Goal: Navigation & Orientation: Understand site structure

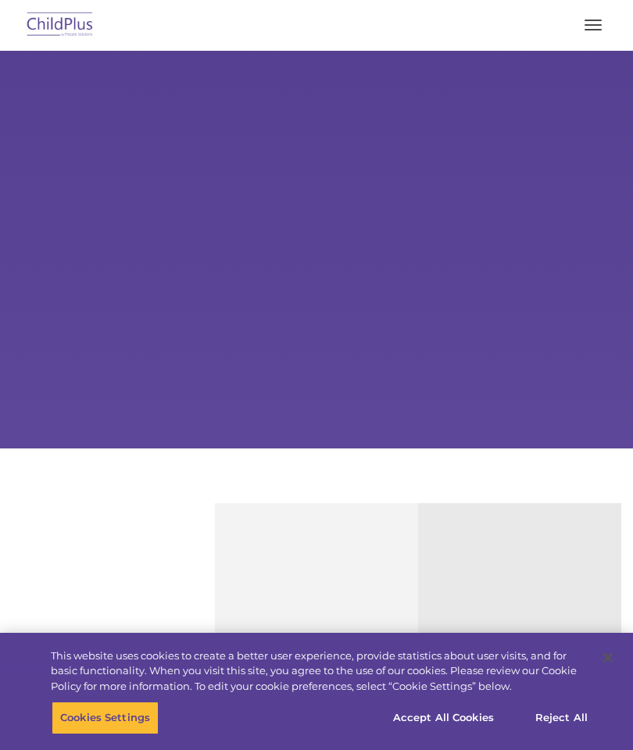
select select "MEDIUM"
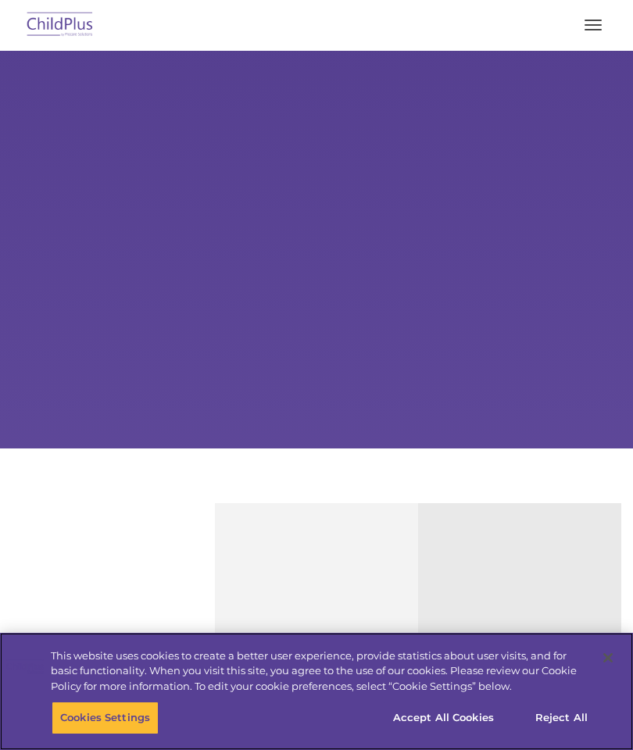
click at [453, 713] on button "Accept All Cookies" at bounding box center [443, 718] width 118 height 33
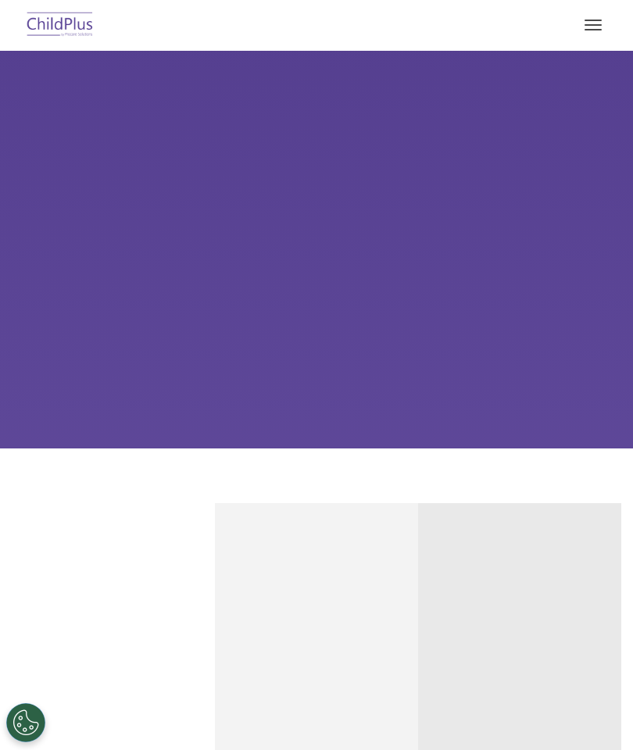
click at [434, 245] on div "Learn More Request a Demo The Future of ChildPlus is Here! Boost your productiv…" at bounding box center [316, 250] width 633 height 398
click at [531, 300] on div "Learn More Request a Demo The Future of ChildPlus is Here! Boost your productiv…" at bounding box center [316, 250] width 633 height 398
click at [592, 26] on button "button" at bounding box center [593, 25] width 33 height 25
click at [600, 30] on button "button" at bounding box center [593, 25] width 33 height 25
click at [595, 36] on button "button" at bounding box center [593, 25] width 33 height 25
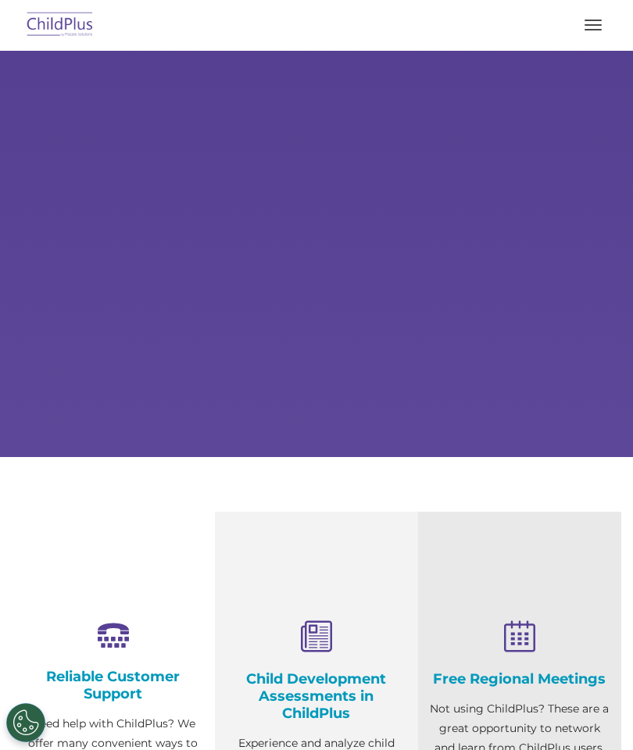
select select "MEDIUM"
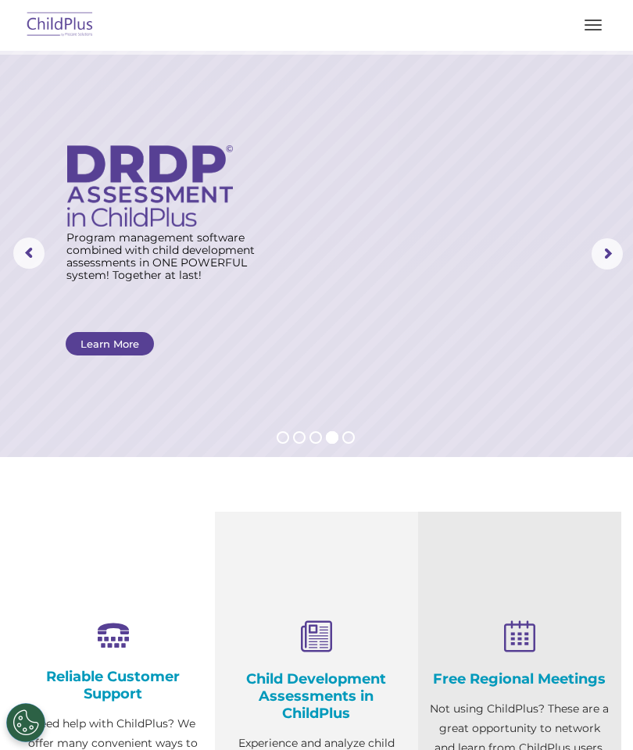
click at [593, 27] on button "button" at bounding box center [593, 25] width 33 height 25
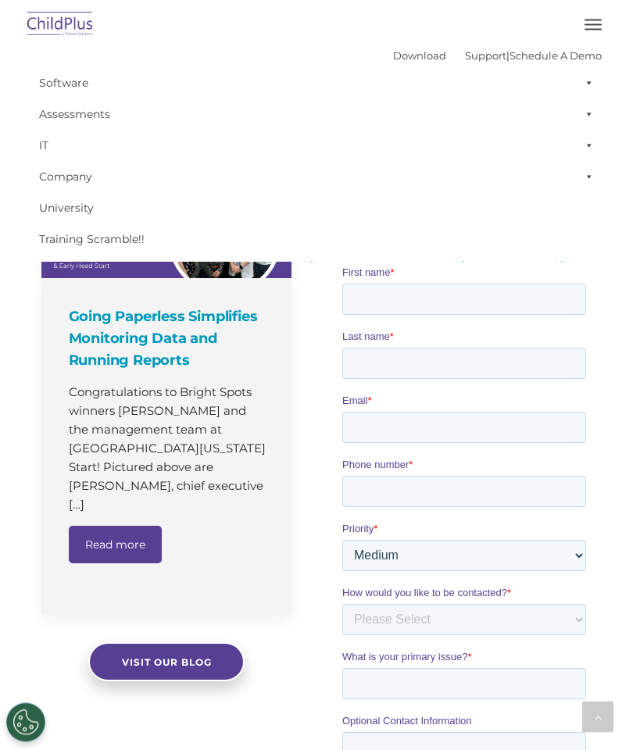
scroll to position [899, 0]
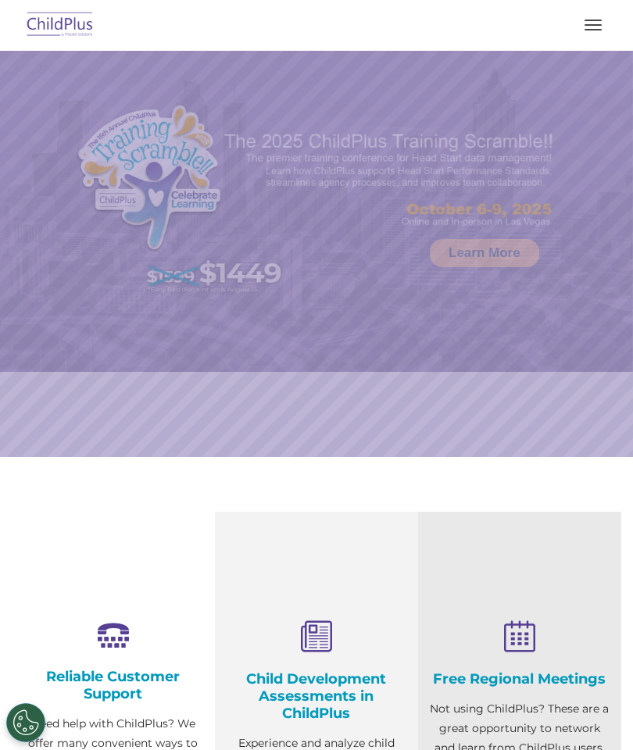
select select "MEDIUM"
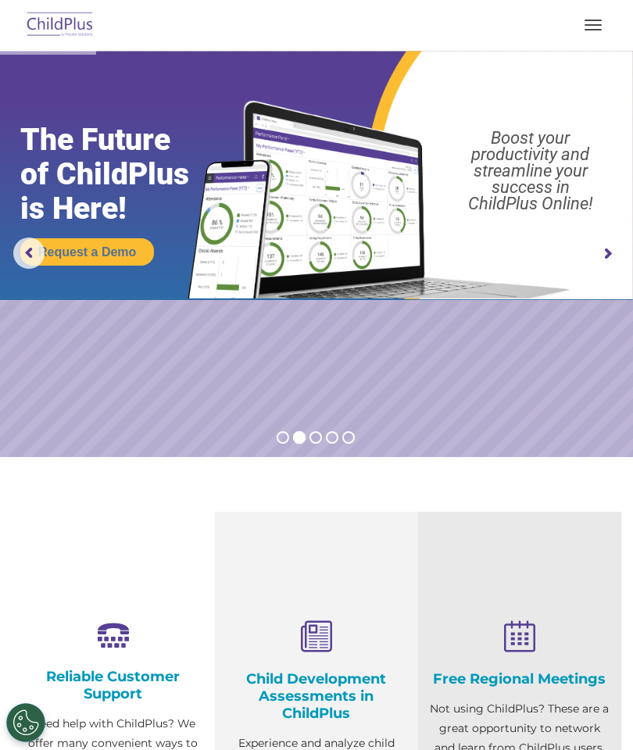
click at [588, 29] on span "button" at bounding box center [593, 30] width 17 height 2
